Goal: Task Accomplishment & Management: Complete application form

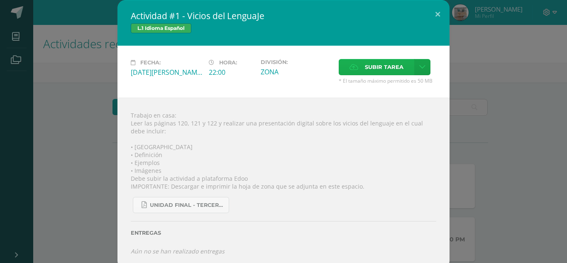
scroll to position [280, 0]
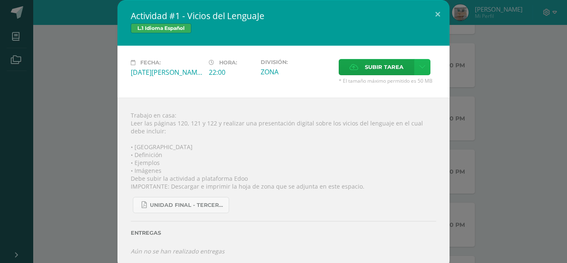
click at [420, 66] on icon at bounding box center [423, 67] width 6 height 7
click at [407, 84] on link "Subir enlace" at bounding box center [390, 85] width 83 height 13
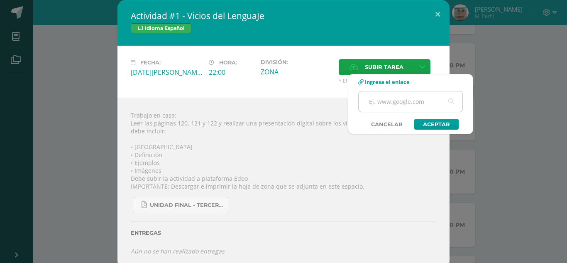
click at [411, 103] on input "text" at bounding box center [411, 101] width 104 height 20
type input "[URL][DOMAIN_NAME]"
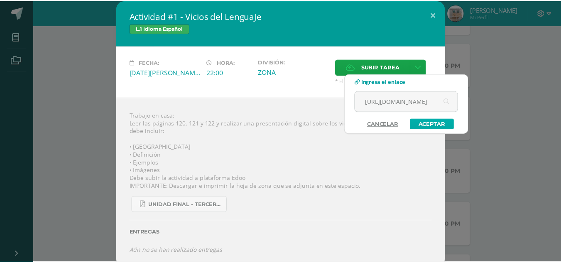
scroll to position [0, 0]
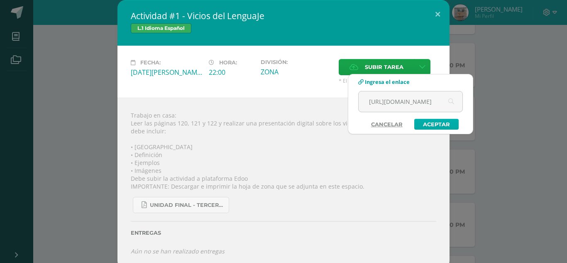
click at [437, 126] on link "Aceptar" at bounding box center [437, 124] width 44 height 11
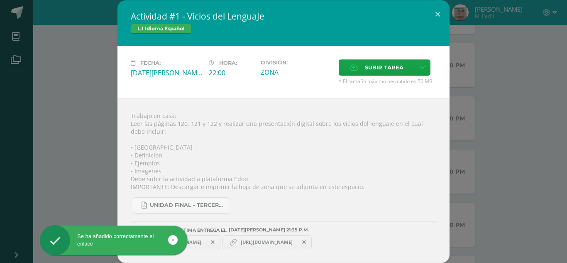
click at [220, 241] on span at bounding box center [213, 242] width 14 height 9
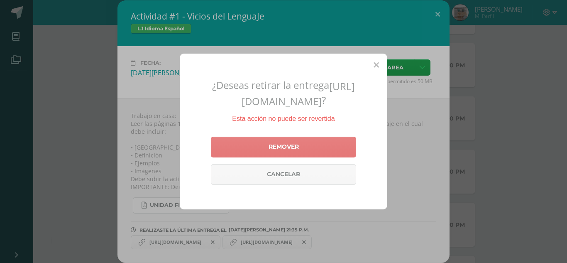
click at [278, 147] on link "Remover" at bounding box center [283, 147] width 145 height 21
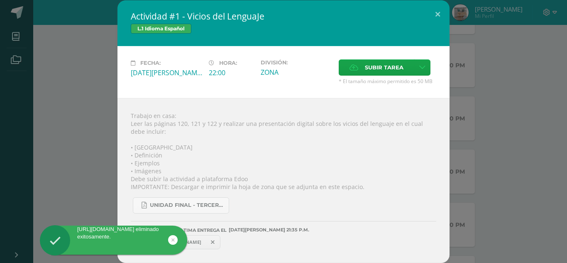
click at [206, 241] on span "https://www.canva.com/design/DAGv4Zo6dWA/GxdYvI0ALSoDTGtDce6Wgg/view?utm_conten…" at bounding box center [175, 242] width 60 height 7
click at [382, 216] on div "REALIZASTE LA ÚLTIMA ENTREGA EL 12 DE agosto A LAS 21:35 P.M." at bounding box center [284, 224] width 306 height 20
click at [173, 241] on icon at bounding box center [173, 240] width 3 height 10
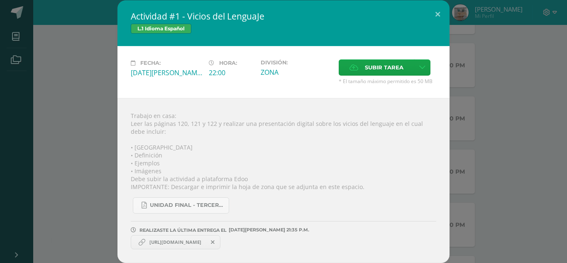
click at [206, 241] on span "https://www.canva.com/design/DAGv4Zo6dWA/GxdYvI0ALSoDTGtDce6Wgg/view?utm_conten…" at bounding box center [175, 242] width 60 height 7
click at [215, 242] on icon at bounding box center [213, 242] width 4 height 6
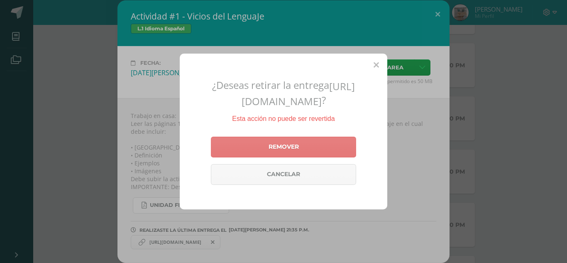
click at [257, 144] on link "Remover" at bounding box center [283, 147] width 145 height 21
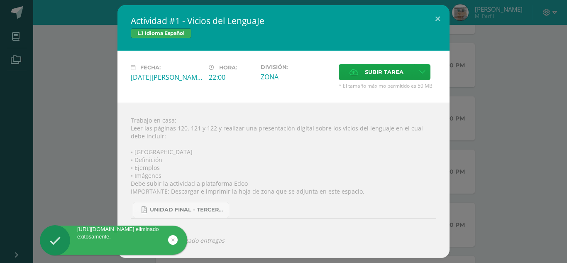
click at [98, 142] on div "Actividad #1 - Vicios del LenguaJe L.1 Idioma Español Fecha: [DATE][PERSON_NAME…" at bounding box center [283, 131] width 561 height 253
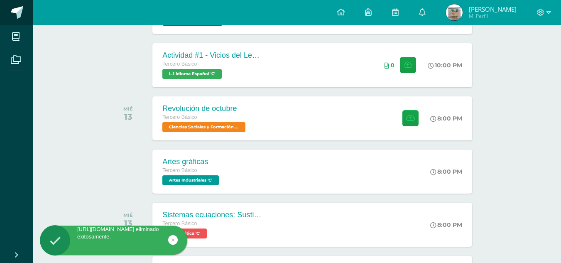
click at [11, 10] on span at bounding box center [17, 12] width 12 height 12
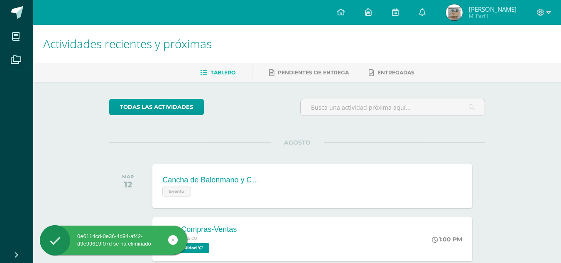
drag, startPoint x: 175, startPoint y: 68, endPoint x: 405, endPoint y: 129, distance: 237.7
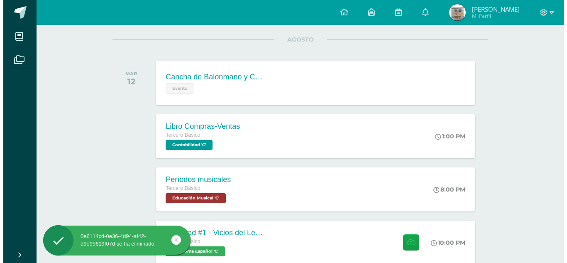
scroll to position [112, 0]
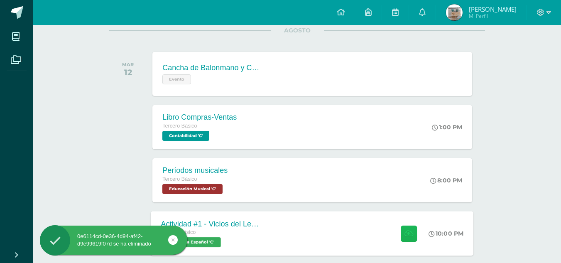
click at [410, 231] on icon at bounding box center [409, 233] width 9 height 7
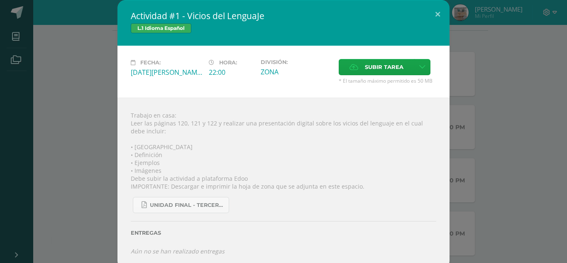
scroll to position [6, 0]
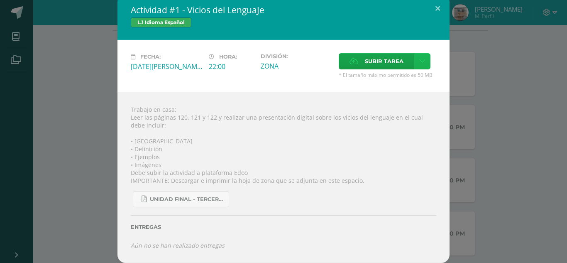
click at [421, 58] on icon at bounding box center [423, 61] width 6 height 7
click at [390, 76] on span "Subir enlace" at bounding box center [383, 79] width 35 height 8
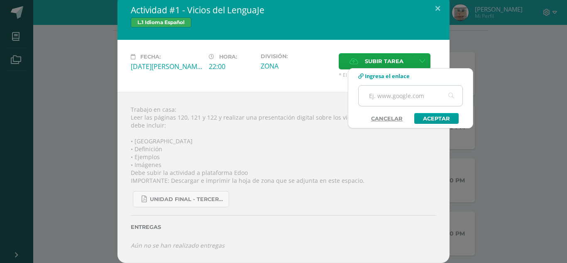
click at [384, 95] on input "text" at bounding box center [411, 96] width 104 height 20
click at [398, 95] on input "text" at bounding box center [411, 96] width 104 height 20
type input "[URL][DOMAIN_NAME]"
click at [436, 118] on link "Aceptar" at bounding box center [437, 118] width 44 height 11
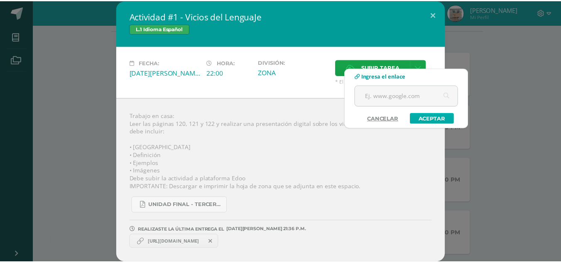
scroll to position [0, 0]
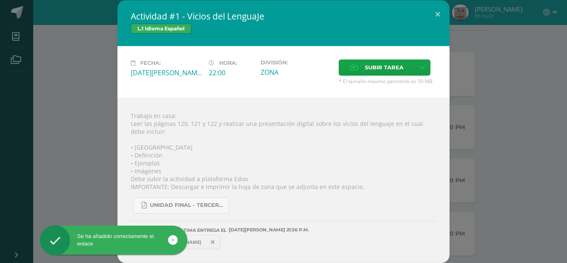
click at [206, 240] on span "[URL][DOMAIN_NAME]" at bounding box center [175, 242] width 60 height 7
click at [352, 203] on div "UNIDAD FINAL - TERCERO BASICO A-B-C.pdf" at bounding box center [284, 202] width 306 height 23
click at [214, 236] on link "https://www.canva.com/design/DAGv4Zo6dWA/GxdYvI0ALSoDTGtDce6Wgg/view?utm_conten…" at bounding box center [176, 242] width 90 height 14
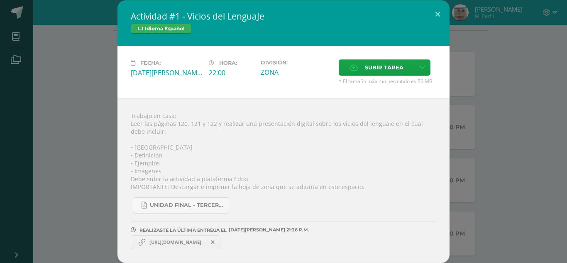
click at [214, 236] on link "https://www.canva.com/design/DAGv4Zo6dWA/GxdYvI0ALSoDTGtDce6Wgg/view?utm_conten…" at bounding box center [176, 242] width 90 height 14
click at [154, 242] on span "https://www.canva.com/design/DAGv4Zo6dWA/GxdYvI0ALSoDTGtDce6Wgg/view?utm_conten…" at bounding box center [175, 242] width 60 height 7
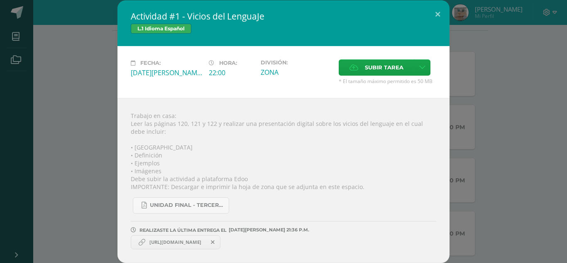
click at [73, 195] on div "Actividad #1 - Vicios del LenguaJe L.1 Idioma Español Fecha: [DATE][PERSON_NAME…" at bounding box center [283, 131] width 561 height 263
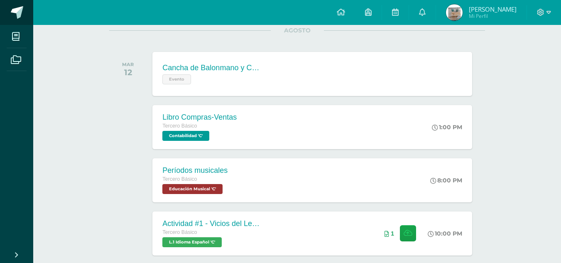
click at [10, 12] on link at bounding box center [16, 12] width 33 height 25
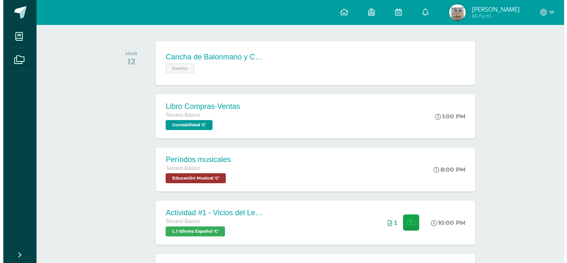
scroll to position [123, 0]
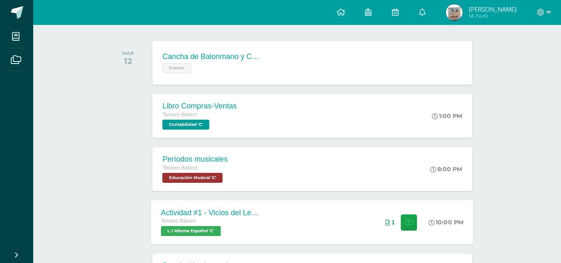
click at [264, 214] on div "Actividad #1 - Vicios del LenguaJe Tercero Básico L.1 Idioma Español 'C'" at bounding box center [211, 222] width 121 height 44
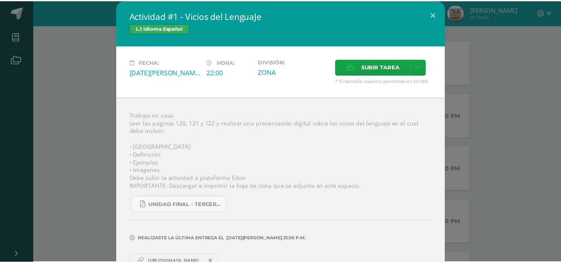
scroll to position [20, 0]
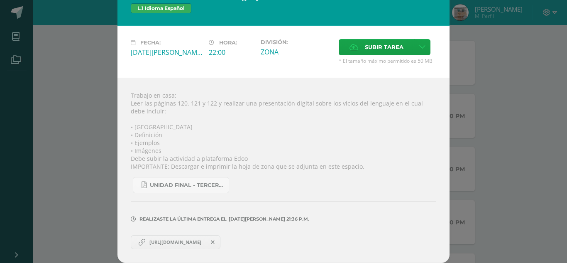
click at [166, 242] on span "[URL][DOMAIN_NAME]" at bounding box center [175, 242] width 60 height 7
click at [18, 146] on div "Actividad #1 - Vicios del LenguaJe L.1 Idioma Español Fecha: [DATE][PERSON_NAME…" at bounding box center [283, 121] width 561 height 283
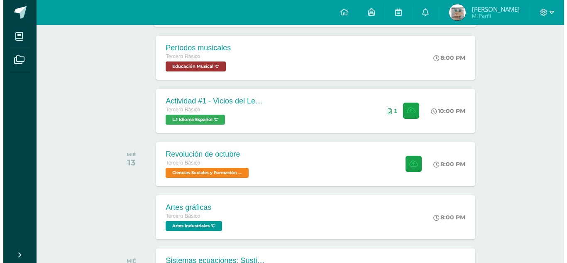
scroll to position [237, 0]
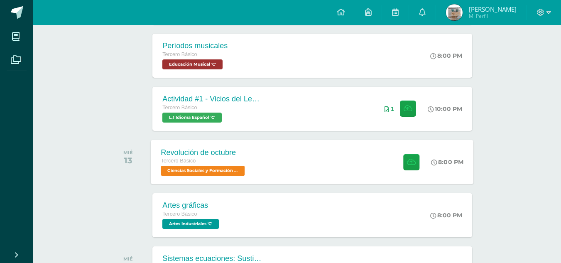
click at [234, 155] on div "Revolución de octubre" at bounding box center [204, 152] width 86 height 9
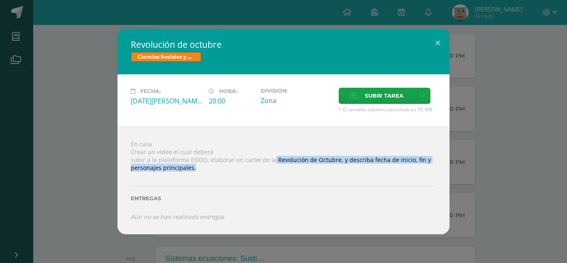
drag, startPoint x: 272, startPoint y: 158, endPoint x: 204, endPoint y: 170, distance: 69.2
click at [204, 170] on div "En casa Crear un video el cual deberá subir a la plataforma EDOO, elaborar un c…" at bounding box center [284, 180] width 332 height 108
copy div "Revolución de Octubre, y describa fecha de inicio, fin y personajes principales."
click at [146, 166] on div "En casa Crear un video el cual deberá subir a la plataforma EDOO, elaborar un c…" at bounding box center [284, 180] width 332 height 108
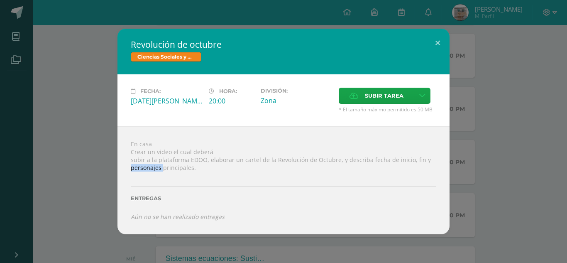
click at [146, 166] on div "En casa Crear un video el cual deberá subir a la plataforma EDOO, elaborar un c…" at bounding box center [284, 180] width 332 height 108
click at [62, 137] on div "Revolución de octubre Ciencias Sociales y Formación Ciudadana Fecha: Miércoles …" at bounding box center [283, 131] width 561 height 205
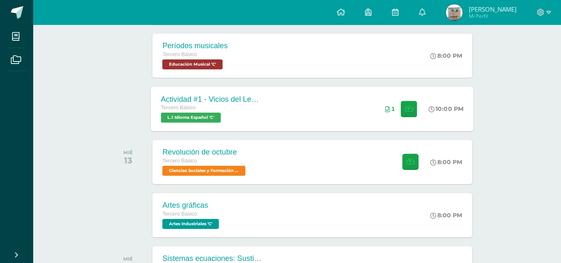
click at [221, 106] on div "Tercero Básico" at bounding box center [211, 107] width 101 height 9
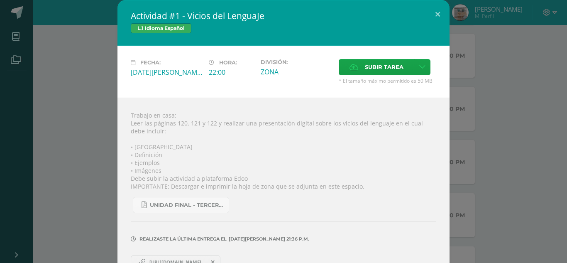
scroll to position [20, 0]
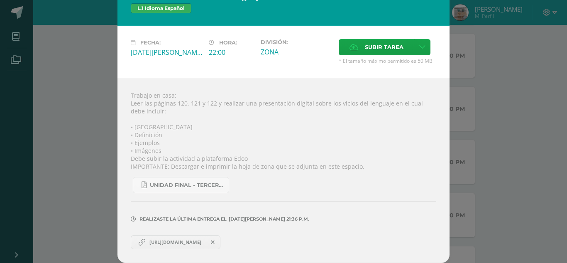
click at [215, 240] on icon at bounding box center [213, 242] width 4 height 6
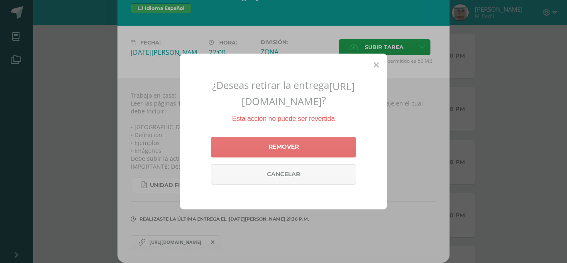
click at [268, 155] on link "Remover" at bounding box center [283, 147] width 145 height 21
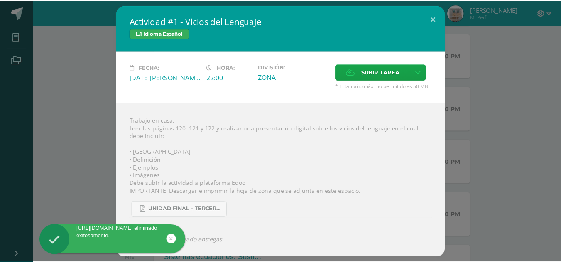
scroll to position [0, 0]
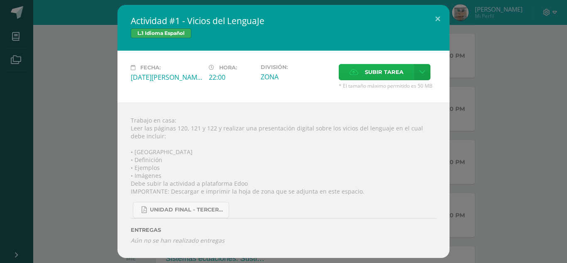
click at [378, 74] on span "Subir tarea" at bounding box center [384, 71] width 39 height 15
click at [0, 0] on input "Subir tarea" at bounding box center [0, 0] width 0 height 0
click at [435, 13] on button at bounding box center [438, 19] width 24 height 28
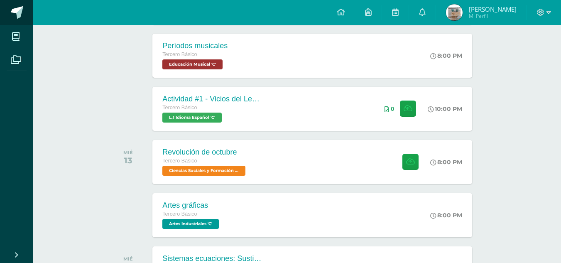
click at [17, 7] on span at bounding box center [17, 12] width 12 height 12
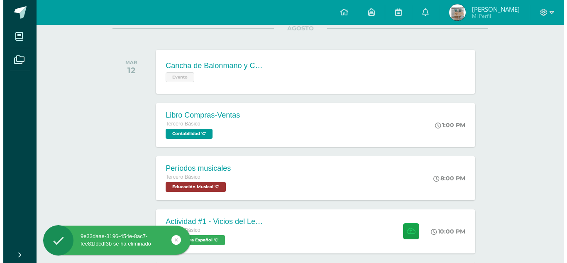
scroll to position [115, 0]
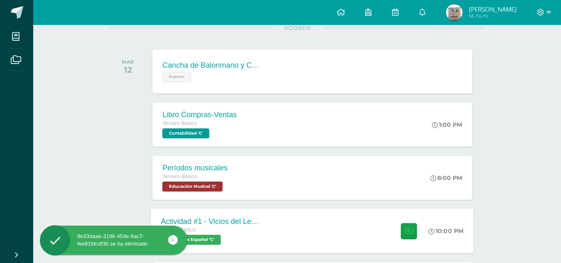
click at [302, 224] on div "Actividad #1 - Vicios del LenguaJe Tercero Básico L.1 Idioma Español 'C' 10:00 …" at bounding box center [312, 231] width 323 height 44
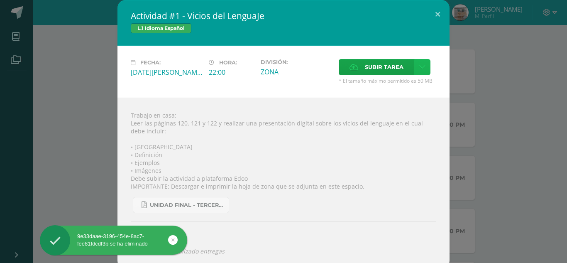
click at [422, 70] on icon at bounding box center [423, 67] width 6 height 7
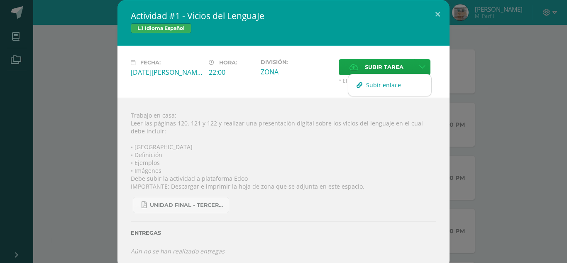
click at [385, 81] on span "Subir enlace" at bounding box center [383, 85] width 35 height 8
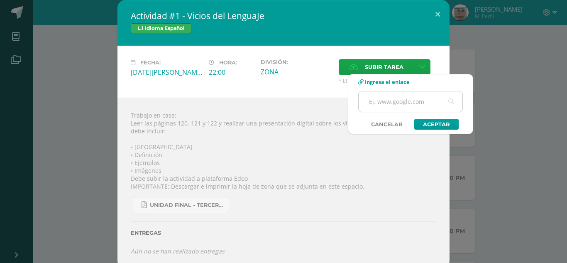
click at [400, 103] on input "text" at bounding box center [411, 101] width 104 height 20
type input "https://www.canva.com/design/DAGv4Zo6dWA/8jjp9uqvraV2mHOIVWGDbQ/view?utm_conten…"
click at [428, 124] on link "Aceptar" at bounding box center [437, 124] width 44 height 11
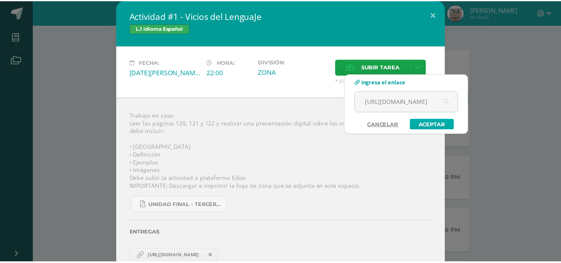
scroll to position [0, 0]
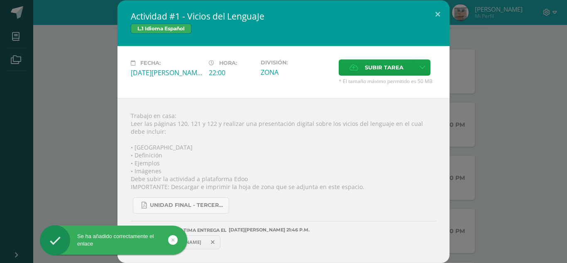
click at [206, 240] on span "https://www.canva.com/design/DAGv4Zo6dWA/8jjp9uqvraV2mHOIVWGDbQ/view?utm_conten…" at bounding box center [175, 242] width 60 height 7
click at [368, 192] on div "UNIDAD FINAL - TERCERO BASICO A-B-C.pdf" at bounding box center [284, 202] width 306 height 23
click at [43, 56] on div "Actividad #1 - Vicios del LenguaJe L.1 Idioma Español Fecha: [DATE][PERSON_NAME…" at bounding box center [283, 131] width 561 height 263
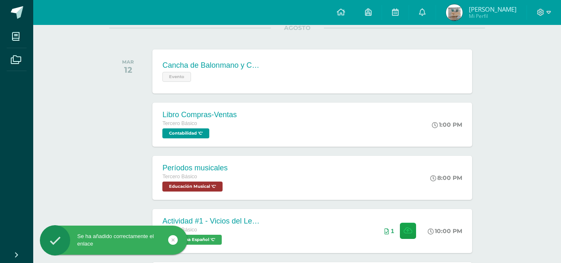
click at [15, 12] on span at bounding box center [17, 12] width 12 height 12
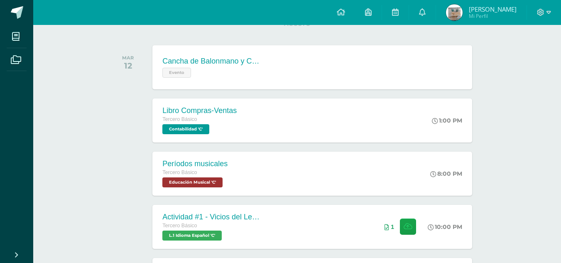
scroll to position [130, 0]
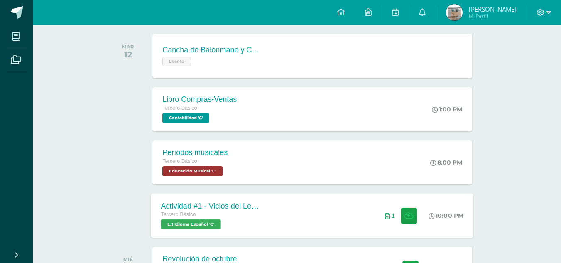
click at [203, 208] on div "Actividad #1 - Vicios del LenguaJe" at bounding box center [211, 205] width 101 height 9
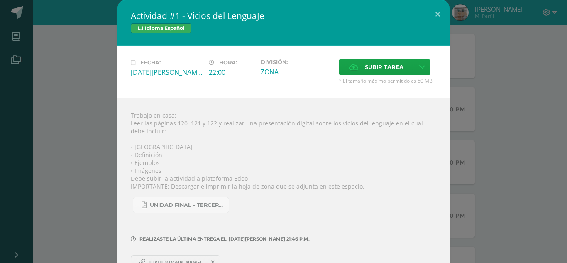
click at [160, 258] on link "[URL][DOMAIN_NAME]" at bounding box center [176, 262] width 90 height 14
click at [52, 124] on div "Actividad #1 - Vicios del LenguaJe L.1 Idioma Español Fecha: [DATE][PERSON_NAME…" at bounding box center [283, 141] width 561 height 283
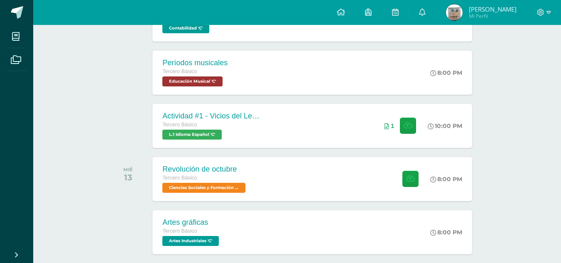
scroll to position [220, 0]
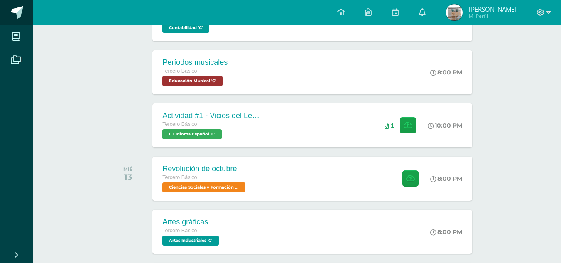
click at [5, 18] on link at bounding box center [16, 12] width 33 height 25
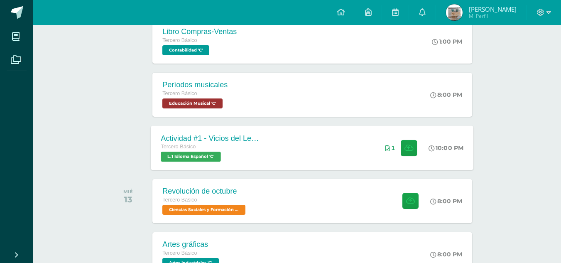
scroll to position [198, 0]
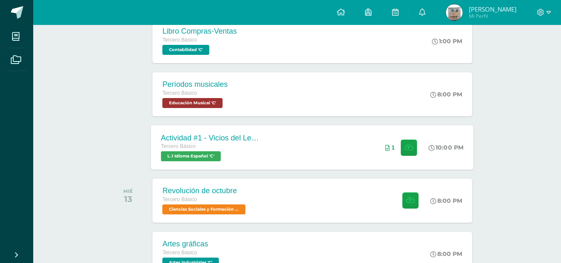
click at [320, 166] on div "Actividad #1 - Vicios del LenguaJe Tercero Básico L.1 Idioma Español 'C' 10:00 …" at bounding box center [312, 147] width 323 height 44
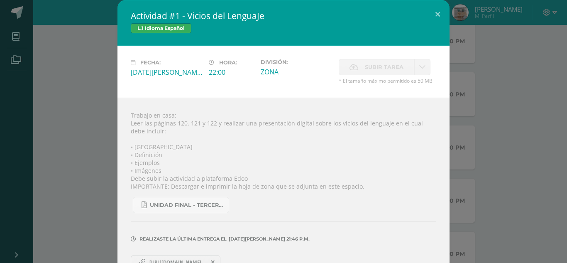
click at [380, 82] on span "* El tamaño máximo permitido es 50 MB" at bounding box center [388, 80] width 98 height 7
click at [387, 69] on span "Subir tarea" at bounding box center [384, 66] width 39 height 15
click at [498, 104] on div "Actividad #1 - Vicios del LenguaJe L.1 Idioma Español Fecha: [DATE][PERSON_NAME…" at bounding box center [283, 141] width 561 height 283
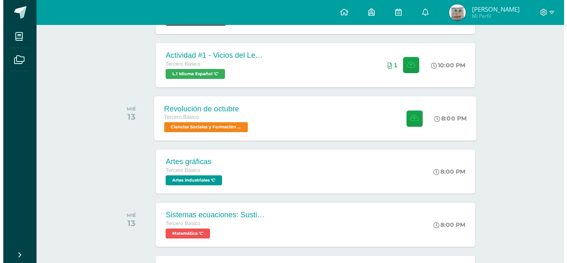
scroll to position [281, 0]
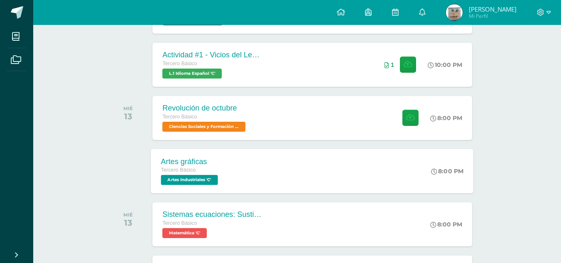
click at [268, 171] on div "Artes gráficas Tercero Básico Artes Industriales 'C' 8:00 PM Artes gráficas Art…" at bounding box center [312, 171] width 323 height 44
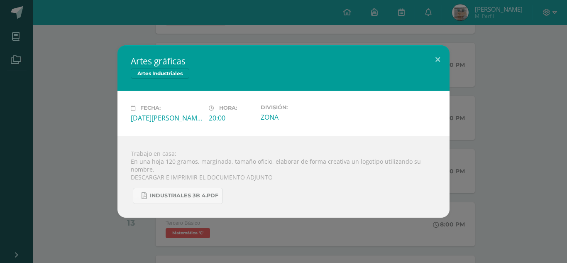
click at [74, 145] on div "Artes gráficas Artes Industriales Fecha: [DATE][PERSON_NAME] Hora: 20:00 Divisi…" at bounding box center [283, 131] width 561 height 172
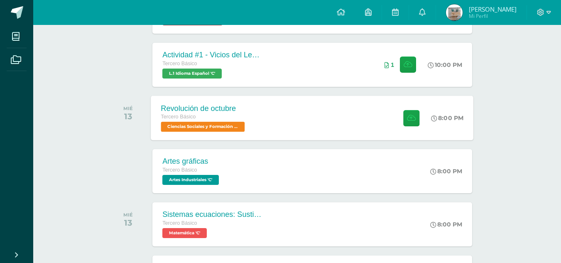
click at [247, 122] on div "Tercero Básico Ciencias Sociales y Formación Ciudadana 'C'" at bounding box center [204, 122] width 86 height 19
